Goal: Information Seeking & Learning: Learn about a topic

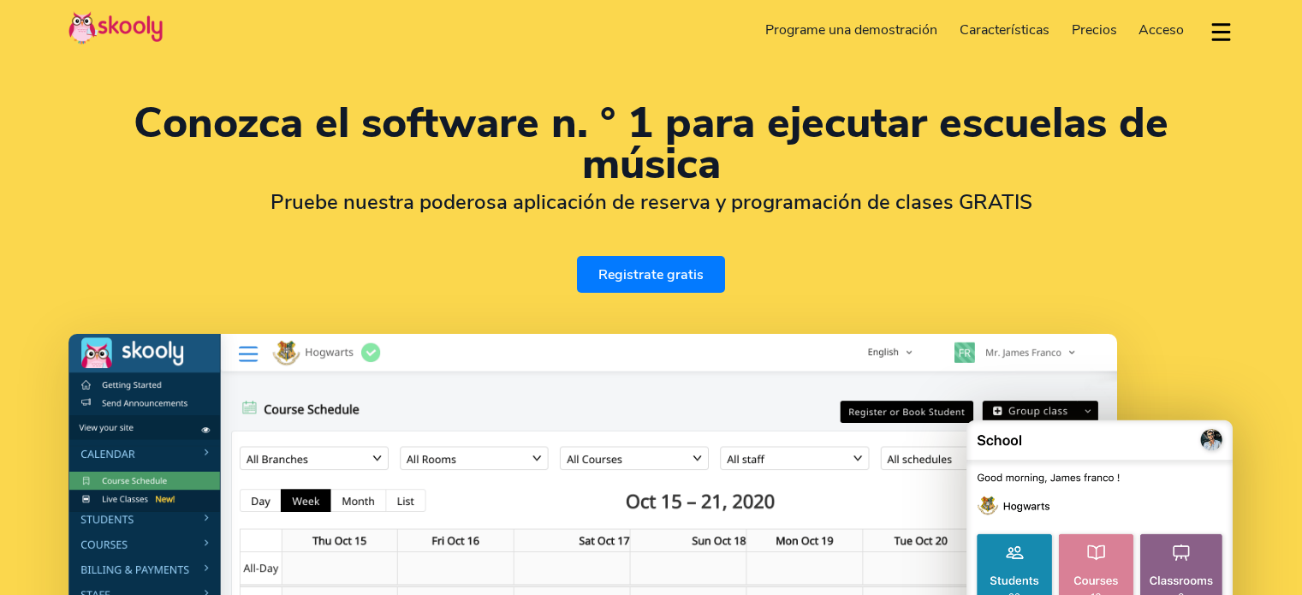
select select "es"
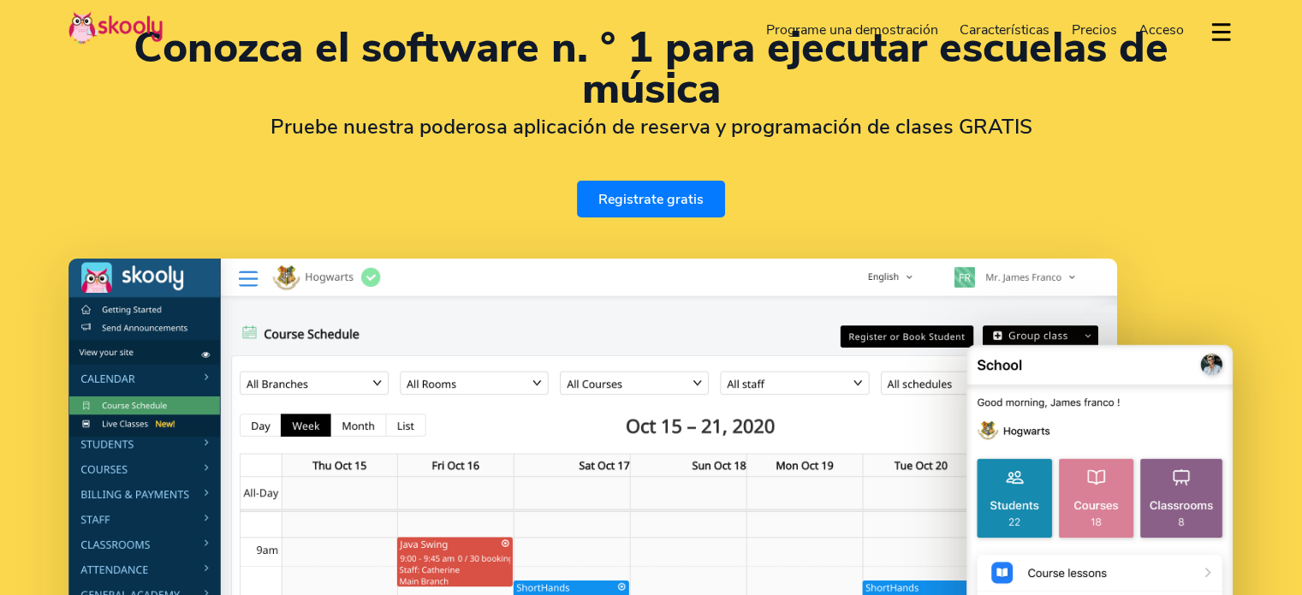
select select "57"
select select "[GEOGRAPHIC_DATA]"
select select "America/Bogota"
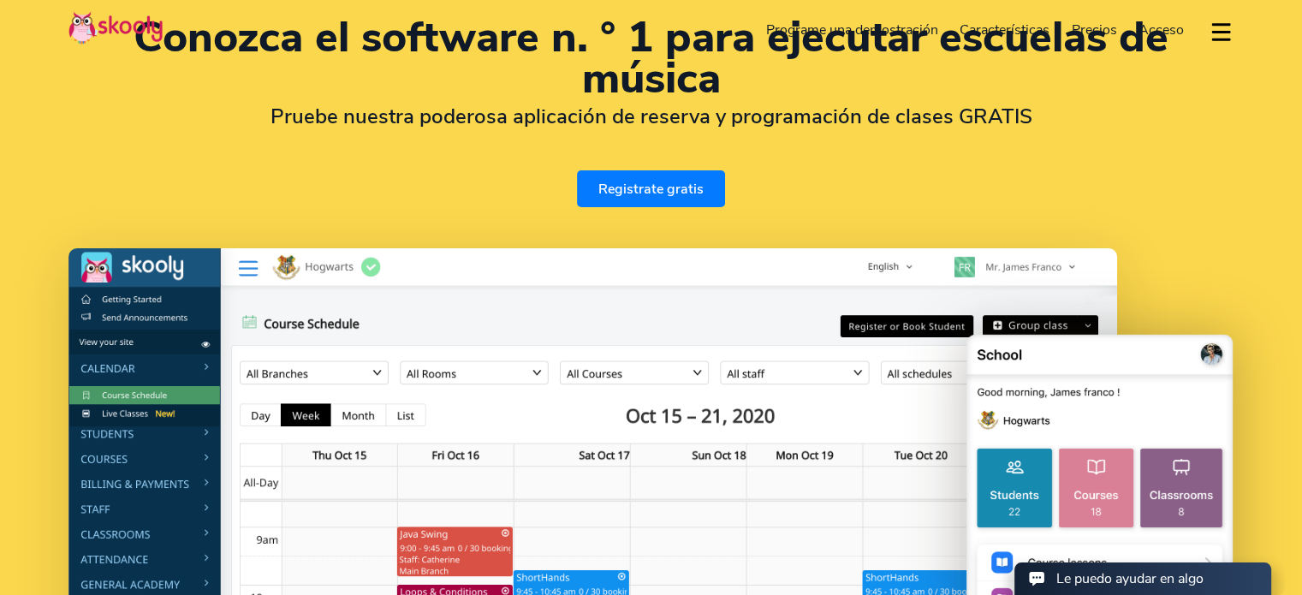
scroll to position [0, 0]
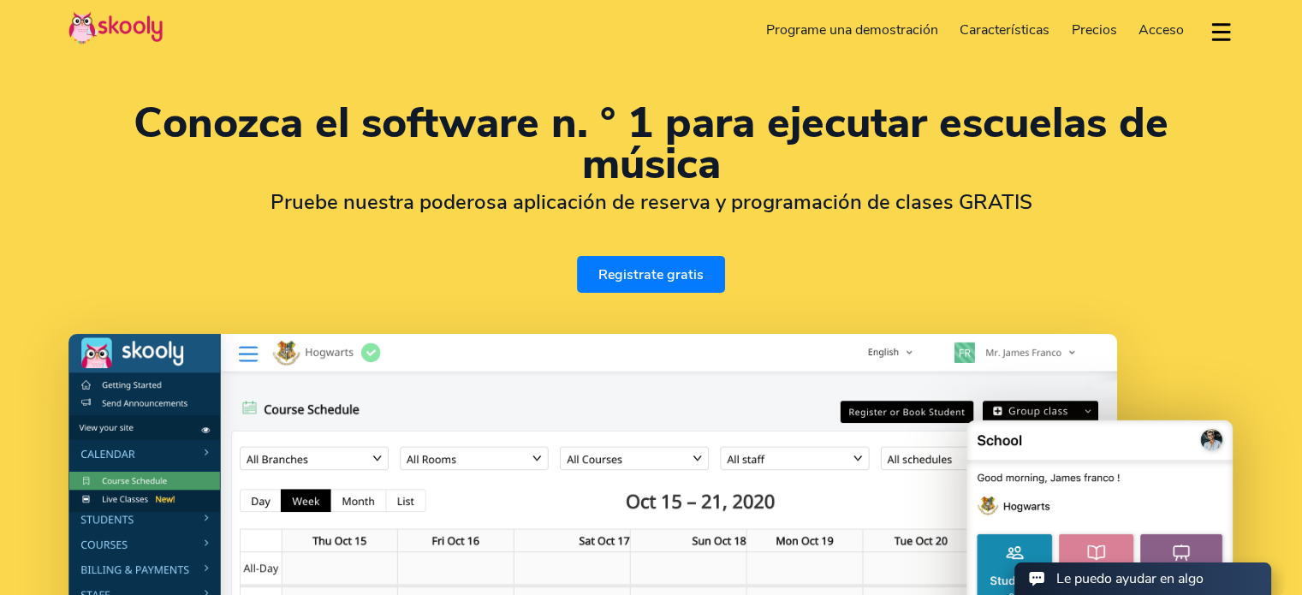
click at [1096, 37] on span "Precios" at bounding box center [1094, 30] width 45 height 19
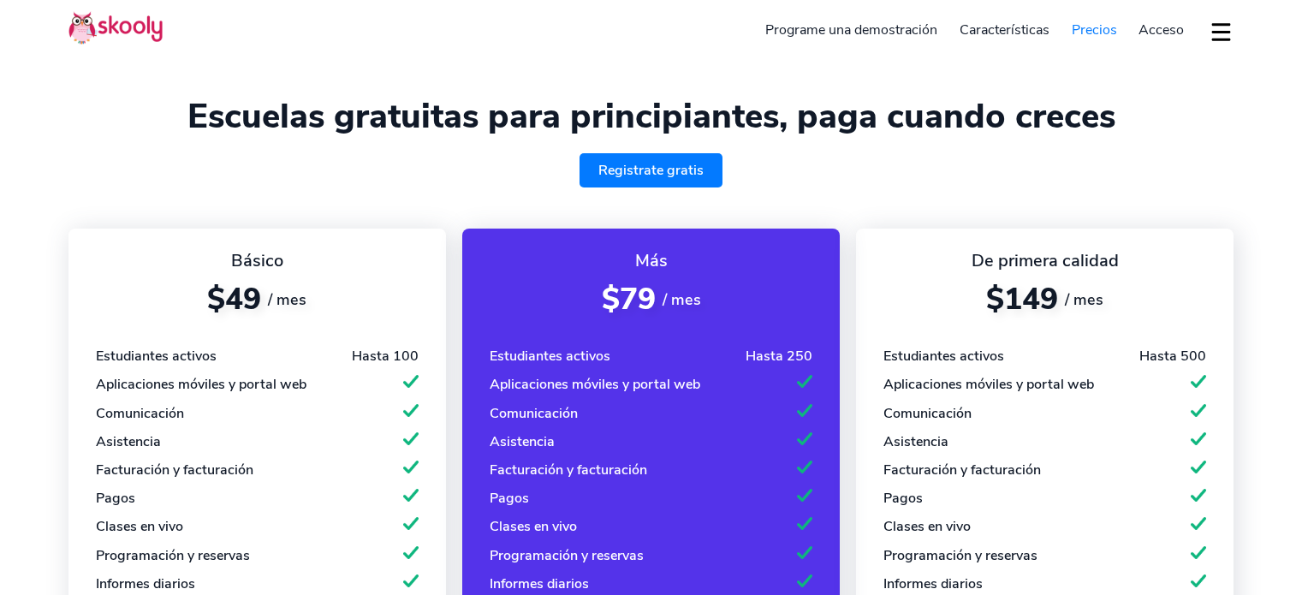
select select "es"
select select "57"
select select "[GEOGRAPHIC_DATA]"
select select "America/Bogota"
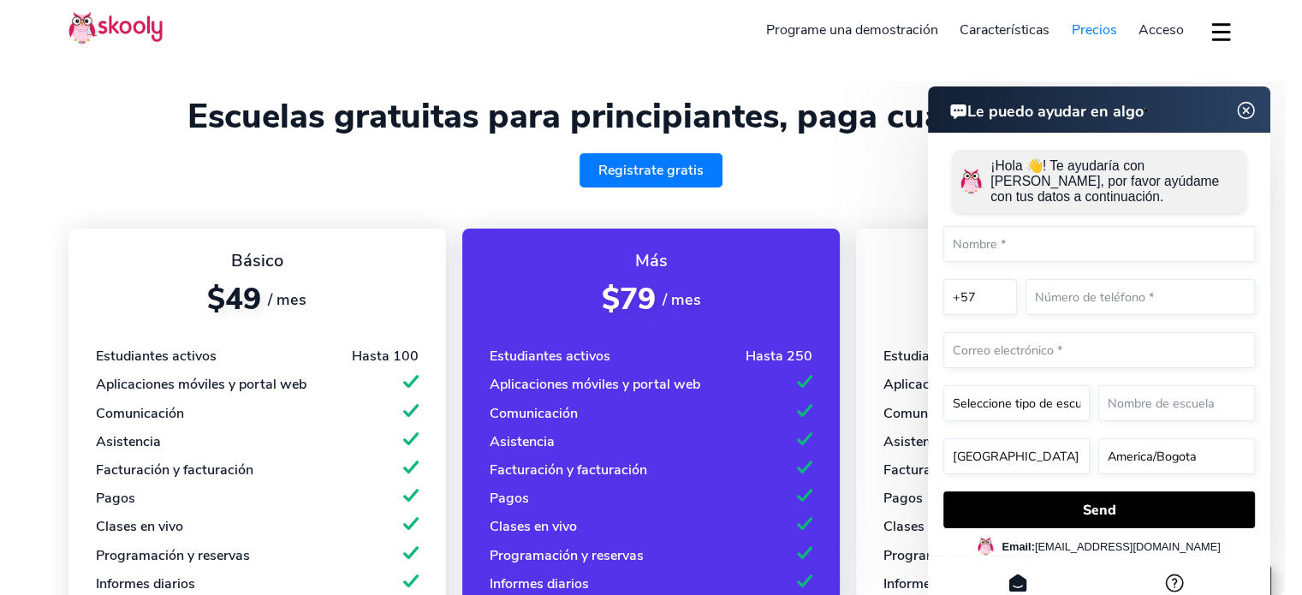
click at [1247, 112] on img at bounding box center [1245, 110] width 21 height 33
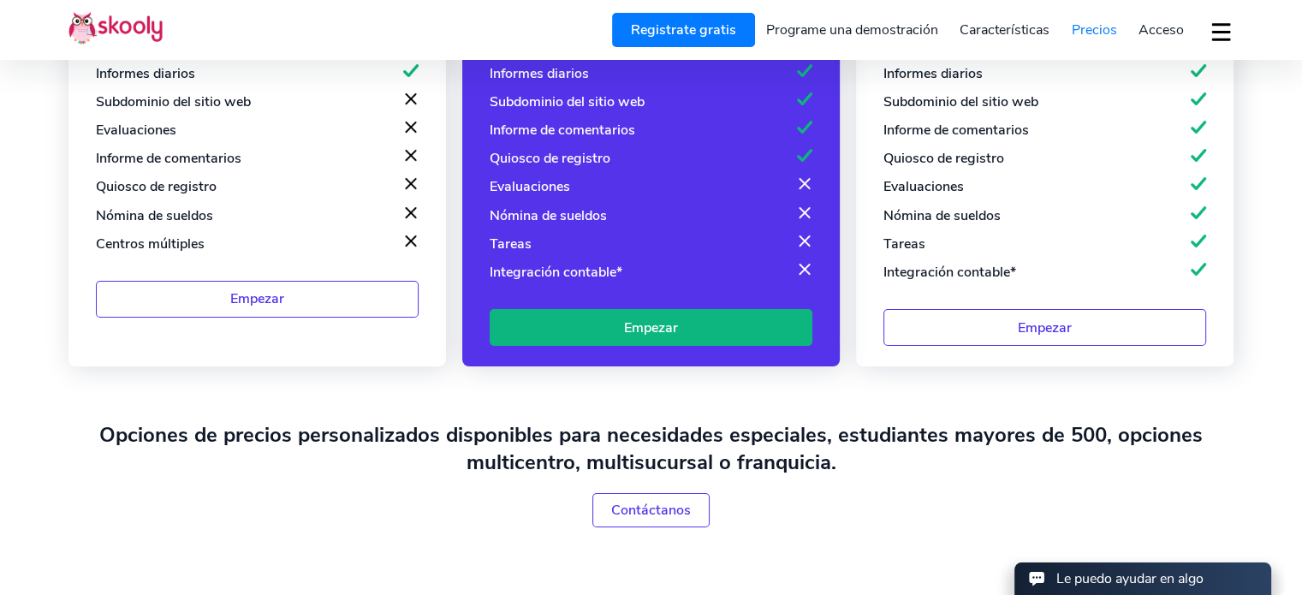
scroll to position [514, 0]
